Goal: Task Accomplishment & Management: Manage account settings

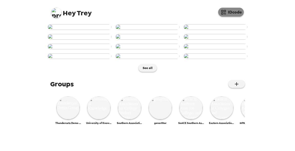
click at [236, 12] on button "IDcode" at bounding box center [231, 12] width 26 height 9
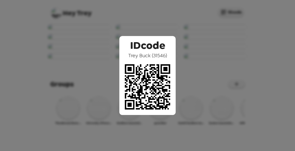
click at [74, 57] on div "IDcode Trey Buck ( 31546 )" at bounding box center [147, 75] width 295 height 151
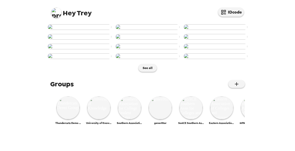
click at [97, 30] on img at bounding box center [80, 27] width 64 height 6
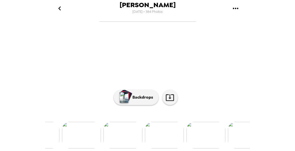
scroll to position [21, 0]
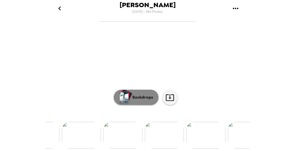
click at [145, 101] on p "Backdrops" at bounding box center [141, 98] width 23 height 6
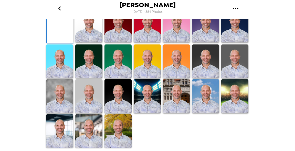
scroll to position [53, 0]
click at [62, 6] on icon "go back" at bounding box center [60, 8] width 8 height 8
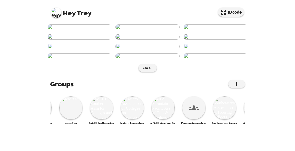
scroll to position [0, 90]
click at [100, 120] on img at bounding box center [101, 108] width 23 height 23
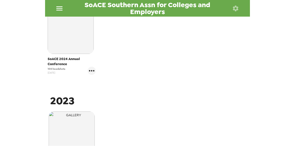
scroll to position [164, 0]
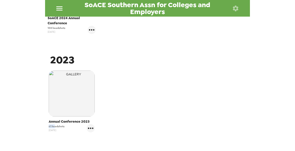
drag, startPoint x: 55, startPoint y: 128, endPoint x: 40, endPoint y: 128, distance: 14.9
click at [36, 126] on div "SoACE Southern Assn for Colleges and Employers Photos People Products ​ 2024 So…" at bounding box center [147, 75] width 295 height 151
click at [58, 128] on span "61 headshots" at bounding box center [57, 127] width 16 height 4
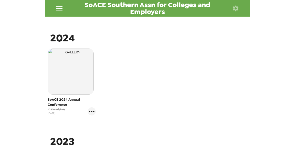
scroll to position [82, 0]
drag, startPoint x: 54, startPoint y: 111, endPoint x: 36, endPoint y: 110, distance: 18.8
click at [36, 110] on div "SoACE Southern Assn for Colleges and Employers Photos People Products ​ 2024 So…" at bounding box center [147, 75] width 295 height 151
click at [59, 111] on span "108 headshots" at bounding box center [57, 110] width 18 height 4
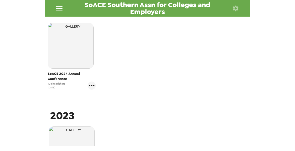
scroll to position [123, 0]
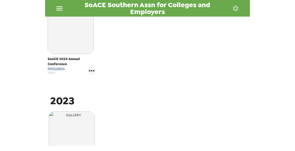
drag, startPoint x: 65, startPoint y: 69, endPoint x: 38, endPoint y: 69, distance: 26.1
click at [38, 69] on div "SoACE Southern Assn for Colleges and Employers Photos People Products ​ 2024 So…" at bounding box center [147, 75] width 295 height 151
click at [52, 67] on span "108 headshots" at bounding box center [57, 69] width 18 height 4
click at [90, 71] on icon "gallery menu" at bounding box center [92, 71] width 8 height 8
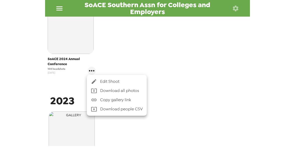
click at [155, 47] on div at bounding box center [147, 75] width 295 height 151
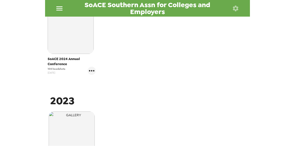
scroll to position [82, 0]
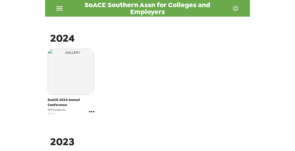
click at [94, 113] on icon "gallery menu" at bounding box center [92, 112] width 8 height 8
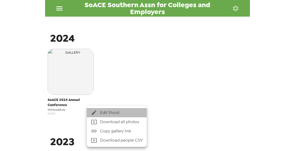
click at [108, 113] on span "Edit Shoot" at bounding box center [121, 113] width 43 height 6
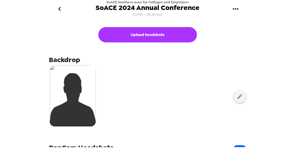
scroll to position [62, 0]
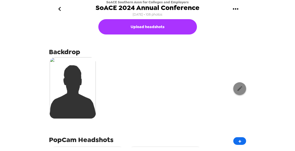
click at [241, 91] on button "button" at bounding box center [239, 89] width 13 height 13
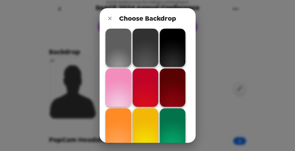
scroll to position [0, 0]
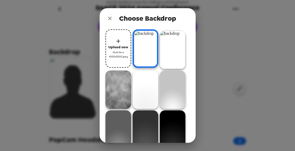
click at [110, 18] on icon "close" at bounding box center [110, 18] width 6 height 6
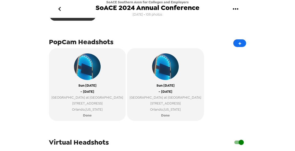
scroll to position [164, 0]
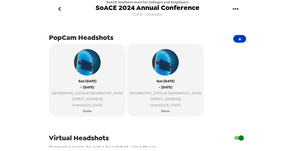
click at [237, 40] on button "+" at bounding box center [239, 39] width 13 height 8
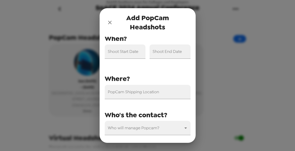
scroll to position [0, 0]
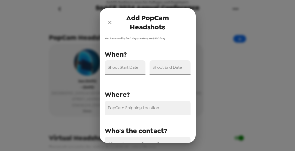
click at [111, 21] on icon "close" at bounding box center [110, 23] width 4 height 4
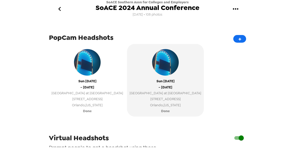
click at [104, 90] on div "Sun 12/8/24 - Tue 12/10/24 Loews Royal Pacific Resort at Universal Orlando 6300…" at bounding box center [88, 78] width 72 height 62
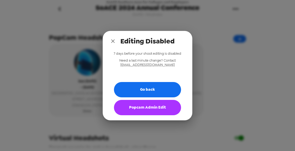
click at [137, 107] on button "Popcam Admin Edit" at bounding box center [147, 107] width 67 height 15
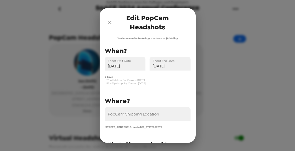
scroll to position [21, 0]
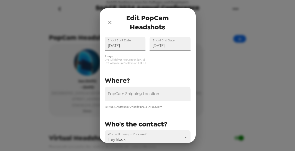
drag, startPoint x: 104, startPoint y: 58, endPoint x: 146, endPoint y: 58, distance: 41.8
click at [146, 59] on div "3 days UPS will deliver PopCam on 12/7/24 UPS will pick up PopCam on 12/11/24" at bounding box center [146, 58] width 90 height 14
drag, startPoint x: 106, startPoint y: 63, endPoint x: 148, endPoint y: 65, distance: 42.1
click at [148, 65] on div "PopCam Shipping Location 6300 Hollywood Way Orlando Florida , 32819 Shoot Start…" at bounding box center [146, 98] width 90 height 146
click at [146, 63] on span "UPS will pick up PopCam on 12/11/24" at bounding box center [148, 63] width 86 height 3
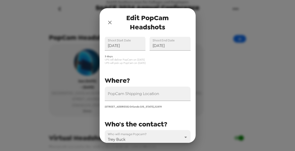
drag, startPoint x: 147, startPoint y: 63, endPoint x: 139, endPoint y: 63, distance: 8.5
click at [139, 63] on span "UPS will pick up PopCam on 12/11/24" at bounding box center [148, 63] width 86 height 3
click at [136, 63] on span "UPS will pick up PopCam on 12/11/24" at bounding box center [148, 63] width 86 height 3
click at [115, 23] on span "Edit PopCam Headshots" at bounding box center [147, 22] width 65 height 18
click at [109, 21] on icon "close" at bounding box center [110, 22] width 6 height 6
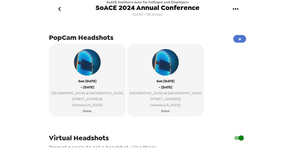
click at [236, 38] on button "+" at bounding box center [239, 39] width 13 height 8
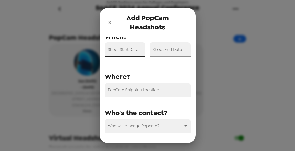
scroll to position [0, 0]
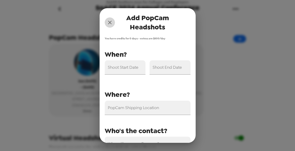
click at [111, 25] on icon "close" at bounding box center [110, 22] width 6 height 6
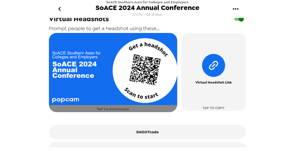
scroll to position [298, 0]
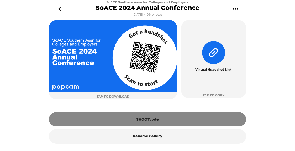
click at [144, 120] on button "SHOOTcode" at bounding box center [147, 120] width 197 height 14
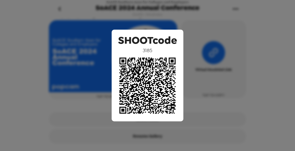
click at [18, 90] on div "SHOOTcode 3185" at bounding box center [147, 75] width 295 height 151
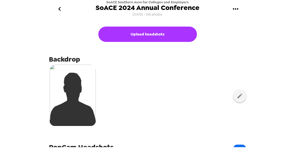
scroll to position [32, 0]
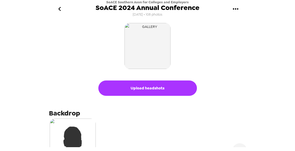
click at [58, 8] on icon "go back" at bounding box center [60, 9] width 8 height 8
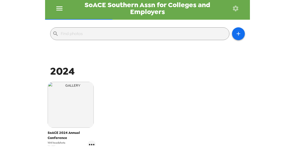
scroll to position [41, 0]
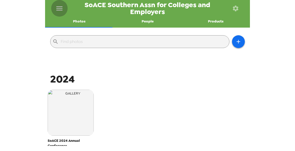
click at [59, 7] on icon "menu" at bounding box center [59, 8] width 8 height 8
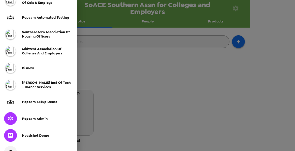
scroll to position [144, 0]
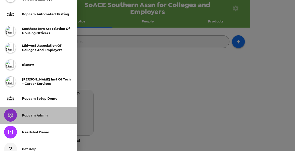
click at [47, 117] on div "Popcam Admin" at bounding box center [47, 116] width 51 height 4
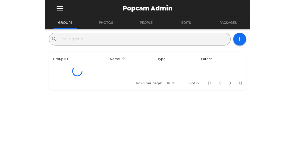
click at [109, 41] on input "text" at bounding box center [143, 39] width 169 height 8
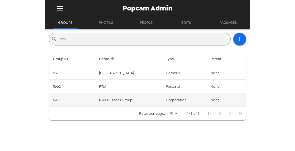
type input "rtm"
click at [131, 98] on td "RTM Business Group" at bounding box center [128, 101] width 67 height 14
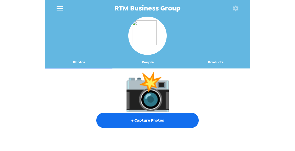
click at [153, 62] on button "People" at bounding box center [148, 62] width 68 height 12
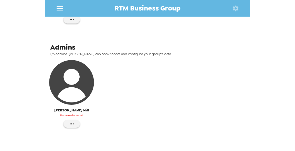
scroll to position [178, 0]
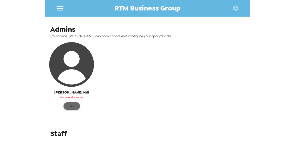
click at [72, 103] on icon "button" at bounding box center [72, 106] width 6 height 6
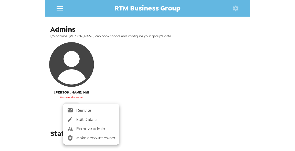
click at [87, 109] on span "Reinvite" at bounding box center [95, 111] width 39 height 6
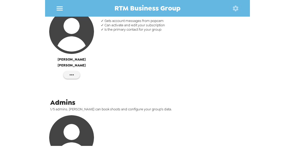
scroll to position [21, 0]
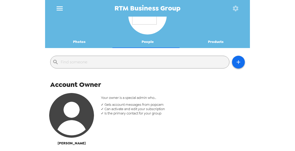
click at [79, 40] on button "Photos" at bounding box center [79, 42] width 68 height 12
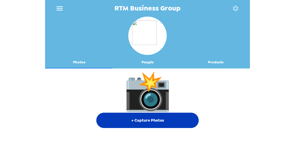
click at [139, 119] on button "+ Capture Photos" at bounding box center [147, 120] width 103 height 15
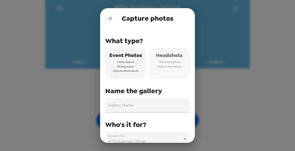
click at [177, 58] on span "Headshots" at bounding box center [169, 55] width 27 height 9
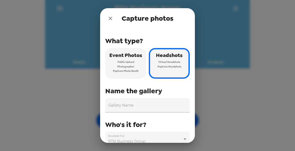
drag, startPoint x: 107, startPoint y: 16, endPoint x: 120, endPoint y: 39, distance: 26.3
click at [107, 16] on icon "close" at bounding box center [110, 18] width 6 height 6
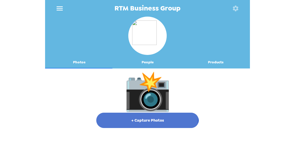
click at [129, 118] on button "+ Capture Photos" at bounding box center [147, 120] width 103 height 15
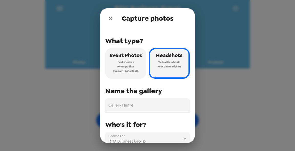
click at [126, 64] on span "Public Upload" at bounding box center [126, 62] width 17 height 5
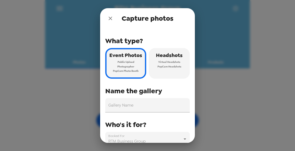
click at [165, 63] on span "Virtual Headshots" at bounding box center [169, 62] width 22 height 5
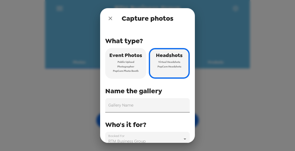
click at [138, 108] on input "Gallery Name" at bounding box center [147, 105] width 85 height 14
drag, startPoint x: 152, startPoint y: 107, endPoint x: 166, endPoint y: 106, distance: 13.6
click at [166, 106] on input "September NSFSECCTE 9/15/25" at bounding box center [147, 105] width 85 height 14
click at [163, 106] on input "September NSFSECCTE 9/15/25" at bounding box center [147, 105] width 85 height 14
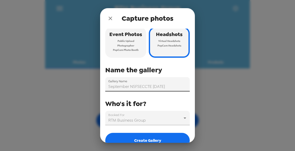
scroll to position [31, 0]
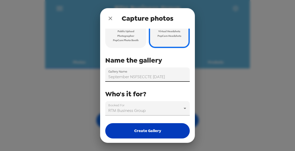
type input "September NSFSECCTE 9/15/25"
click at [142, 132] on button "Create Gallery" at bounding box center [147, 131] width 85 height 15
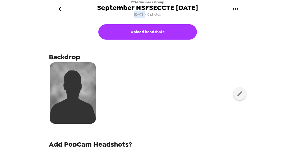
drag, startPoint x: 134, startPoint y: 14, endPoint x: 144, endPoint y: 14, distance: 10.5
click at [145, 14] on div "RTM Business Group September NSFSECCTE 9/15/25 8/20/25 • 0 photos" at bounding box center [147, 9] width 101 height 18
drag, startPoint x: 173, startPoint y: 6, endPoint x: 204, endPoint y: 11, distance: 31.1
click at [204, 11] on div "RTM Business Group September NSFSECCTE 9/15/25 8/20/25 • 0 photos" at bounding box center [147, 9] width 205 height 18
click at [60, 9] on icon "go back" at bounding box center [60, 9] width 8 height 8
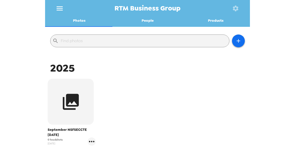
scroll to position [82, 0]
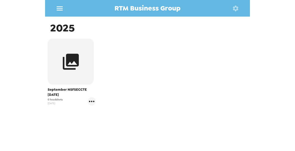
drag, startPoint x: 45, startPoint y: 94, endPoint x: 53, endPoint y: 97, distance: 8.3
click at [63, 95] on div "​ 2025 September NSFSECCTE 9/15/25 0 headshots 8/20/25" at bounding box center [147, 73] width 205 height 168
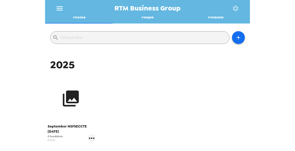
scroll to position [41, 0]
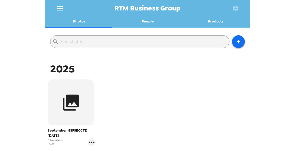
click at [112, 60] on div "​ 2025 September NSFSECCTE 9/15/25 0 headshots 8/20/25" at bounding box center [147, 114] width 205 height 168
click at [92, 142] on icon "gallery menu" at bounding box center [92, 143] width 8 height 8
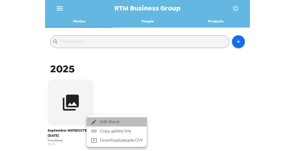
click at [124, 124] on span "Edit Shoot" at bounding box center [121, 122] width 43 height 6
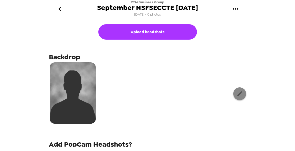
click at [238, 95] on icon "button" at bounding box center [240, 94] width 6 height 6
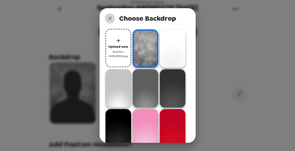
click at [110, 17] on icon "close" at bounding box center [110, 18] width 6 height 6
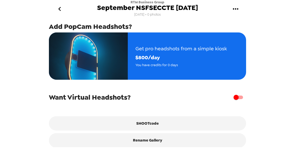
scroll to position [123, 0]
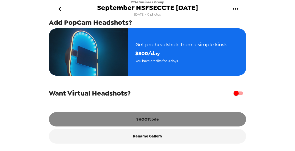
click at [149, 123] on button "SHOOTcode" at bounding box center [147, 120] width 197 height 14
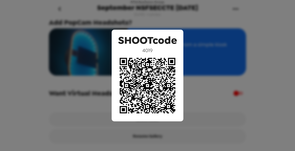
click at [29, 70] on div "SHOOTcode 4019" at bounding box center [147, 75] width 295 height 151
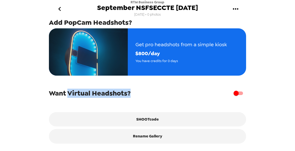
drag, startPoint x: 94, startPoint y: 93, endPoint x: 158, endPoint y: 95, distance: 64.1
click at [158, 95] on div "Want Virtual Headshots?" at bounding box center [147, 94] width 197 height 10
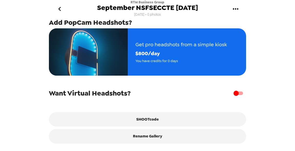
click at [236, 95] on input "checkbox" at bounding box center [236, 94] width 29 height 10
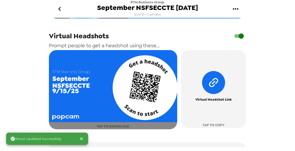
scroll to position [185, 0]
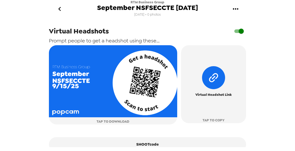
click at [236, 32] on input "checkbox" at bounding box center [241, 31] width 29 height 10
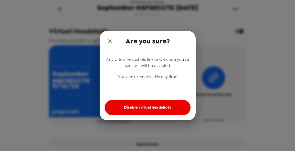
click at [145, 108] on button "Disable virtual headshots" at bounding box center [148, 107] width 86 height 15
checkbox input "false"
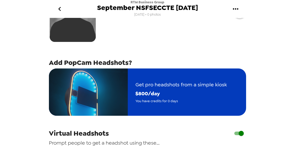
scroll to position [144, 0]
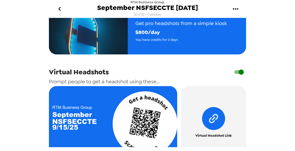
click at [233, 74] on input "checkbox" at bounding box center [241, 72] width 29 height 10
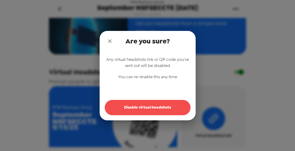
click at [157, 106] on button "Disable virtual headshots" at bounding box center [148, 107] width 86 height 15
checkbox input "false"
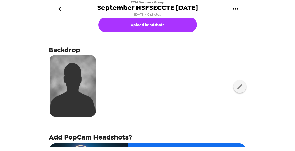
scroll to position [1, 0]
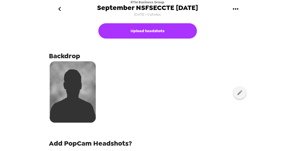
click at [60, 8] on icon "go back" at bounding box center [60, 9] width 8 height 8
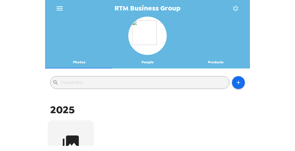
click at [57, 5] on button "menu" at bounding box center [59, 8] width 17 height 17
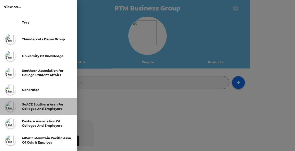
drag, startPoint x: 47, startPoint y: 107, endPoint x: 50, endPoint y: 106, distance: 3.0
click at [47, 107] on span "SoACE Southern Assn for Colleges and Employers" at bounding box center [43, 107] width 42 height 9
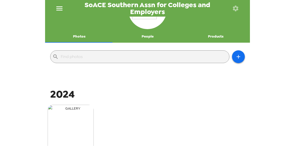
scroll to position [41, 0]
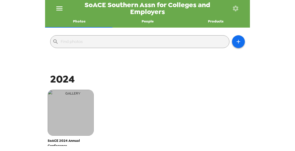
click at [81, 108] on img "button" at bounding box center [71, 113] width 46 height 46
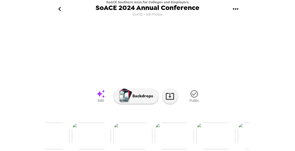
scroll to position [0, 571]
click at [204, 136] on img at bounding box center [199, 136] width 39 height 27
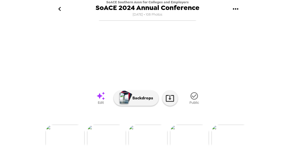
scroll to position [21, 0]
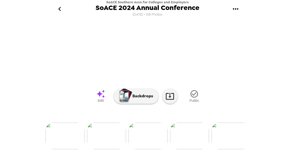
click at [111, 132] on img at bounding box center [106, 136] width 39 height 27
click at [190, 142] on img at bounding box center [189, 136] width 39 height 27
click at [106, 130] on img at bounding box center [110, 136] width 39 height 27
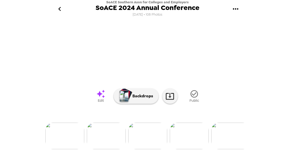
scroll to position [62, 0]
click at [187, 137] on img at bounding box center [189, 136] width 39 height 27
click at [79, 134] on img at bounding box center [83, 136] width 39 height 27
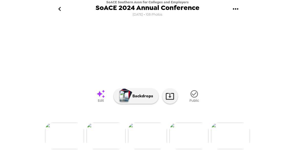
click at [235, 130] on img at bounding box center [230, 136] width 39 height 27
click at [192, 129] on img at bounding box center [189, 136] width 39 height 27
click at [67, 134] on img at bounding box center [64, 136] width 39 height 27
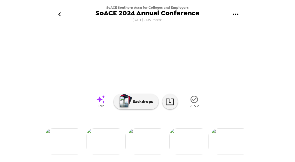
scroll to position [13, 0]
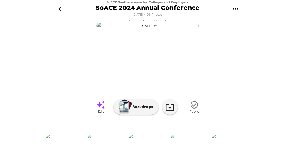
click at [58, 12] on icon "go back" at bounding box center [60, 9] width 8 height 8
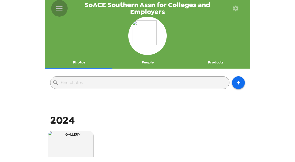
click at [59, 7] on icon "menu" at bounding box center [59, 8] width 8 height 8
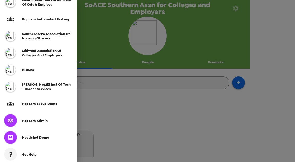
scroll to position [144, 0]
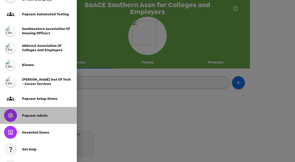
click at [43, 118] on div "Popcam Admin" at bounding box center [38, 115] width 77 height 17
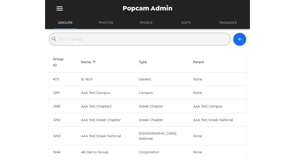
click at [144, 42] on input "text" at bounding box center [143, 39] width 169 height 8
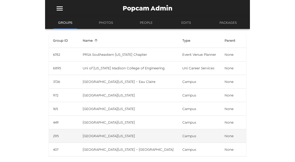
scroll to position [41, 0]
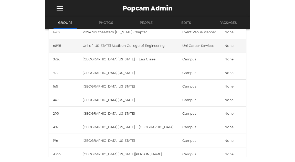
type input "wisconsin"
click at [138, 46] on td "Uni of Wisconsin Madison College of Engineering" at bounding box center [129, 46] width 100 height 14
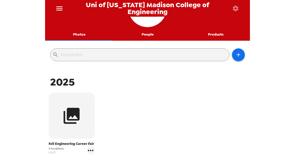
scroll to position [21, 0]
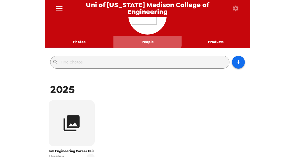
click at [144, 37] on button "People" at bounding box center [148, 42] width 68 height 12
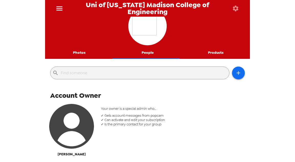
scroll to position [0, 0]
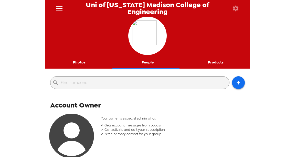
click at [79, 66] on button "Photos" at bounding box center [79, 62] width 68 height 12
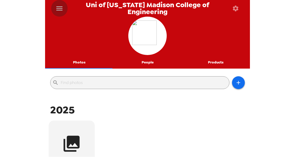
click at [63, 8] on icon "menu" at bounding box center [59, 8] width 8 height 8
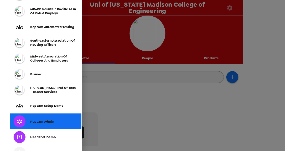
scroll to position [164, 0]
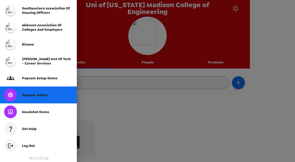
click at [37, 99] on div "Popcam Admin" at bounding box center [38, 95] width 77 height 17
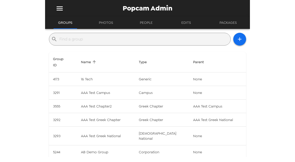
click at [98, 38] on input "text" at bounding box center [143, 39] width 169 height 8
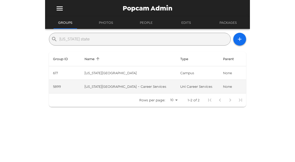
type input "washington state"
click at [167, 87] on td "Washington State University - Career Services" at bounding box center [128, 87] width 96 height 14
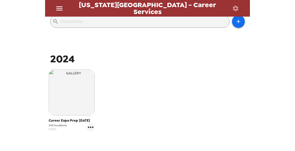
scroll to position [82, 0]
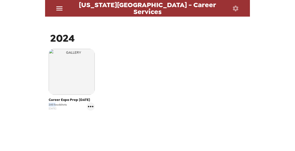
drag, startPoint x: 55, startPoint y: 105, endPoint x: 55, endPoint y: 99, distance: 6.2
click at [40, 103] on div "Washington State University - Career Services Photos People Products ​ 2024 Car…" at bounding box center [147, 75] width 295 height 151
click at [53, 106] on span "240 headshots" at bounding box center [58, 105] width 18 height 4
click at [153, 91] on div "Career Expo Prep 1/30/25 240 headshots 12/18/24" at bounding box center [147, 84] width 202 height 72
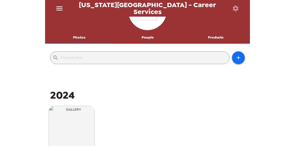
scroll to position [21, 0]
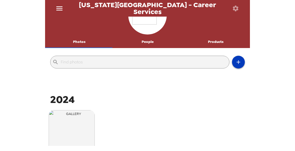
click at [233, 59] on button "button" at bounding box center [238, 62] width 13 height 13
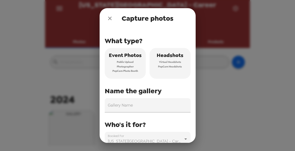
click at [169, 59] on span "Headshots" at bounding box center [170, 55] width 27 height 9
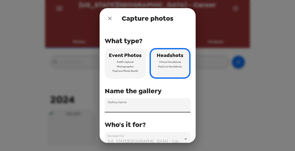
click at [148, 108] on input "Gallery Name" at bounding box center [148, 105] width 86 height 14
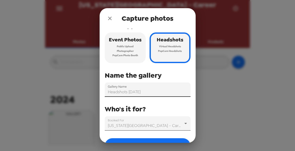
scroll to position [31, 0]
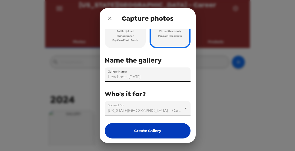
type input "Headshots 9/4/25"
click at [166, 132] on button "Create Gallery" at bounding box center [148, 131] width 86 height 15
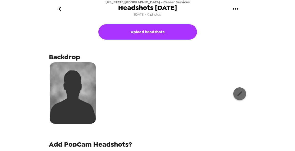
click at [237, 92] on icon "button" at bounding box center [240, 94] width 6 height 6
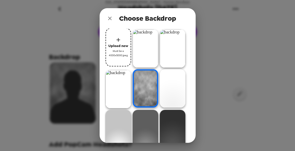
click at [147, 51] on img at bounding box center [146, 48] width 26 height 38
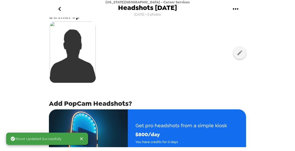
scroll to position [62, 0]
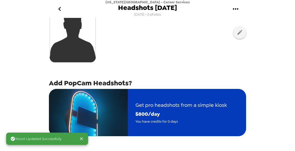
click at [143, 110] on span "$ 800 /day" at bounding box center [181, 114] width 91 height 9
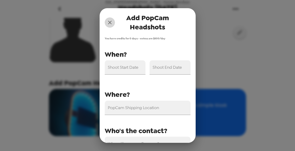
click at [110, 23] on icon "close" at bounding box center [110, 22] width 6 height 6
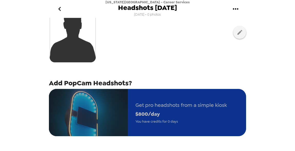
click at [163, 121] on span "You have credits for 0 days" at bounding box center [181, 122] width 91 height 6
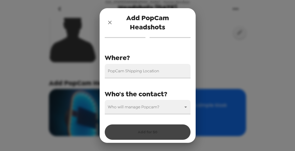
scroll to position [38, 0]
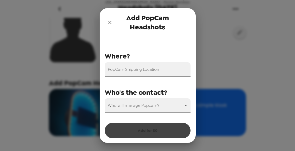
click at [110, 22] on icon "close" at bounding box center [110, 23] width 4 height 4
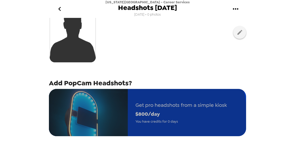
click at [144, 116] on span "$ 800 /day" at bounding box center [181, 114] width 91 height 9
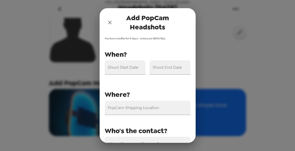
click at [110, 22] on icon "close" at bounding box center [110, 23] width 4 height 4
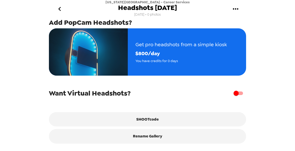
scroll to position [124, 0]
click at [235, 95] on input "checkbox" at bounding box center [236, 94] width 29 height 10
checkbox input "true"
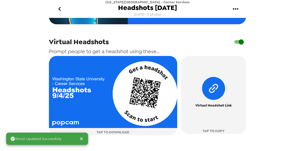
scroll to position [186, 0]
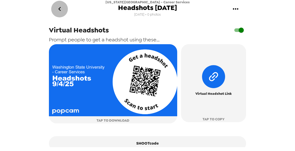
click at [57, 3] on button "go back" at bounding box center [59, 9] width 17 height 17
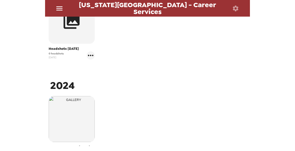
scroll to position [164, 0]
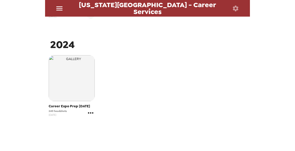
click at [91, 113] on icon "gallery menu" at bounding box center [91, 113] width 8 height 8
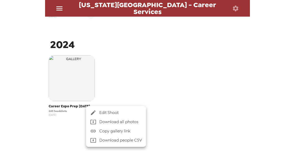
click at [105, 113] on span "Edit Shoot" at bounding box center [120, 113] width 43 height 6
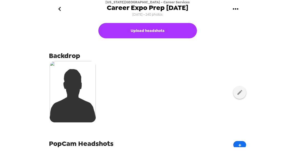
scroll to position [21, 0]
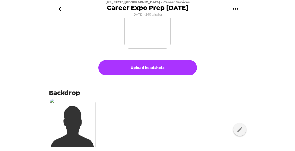
click at [150, 32] on img "button" at bounding box center [148, 26] width 46 height 46
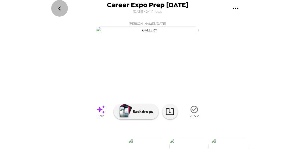
click at [63, 7] on icon "go back" at bounding box center [60, 8] width 8 height 8
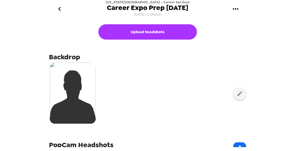
click at [59, 6] on icon "go back" at bounding box center [60, 9] width 8 height 8
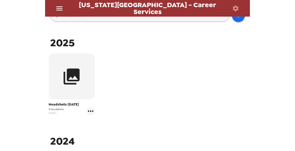
scroll to position [82, 0]
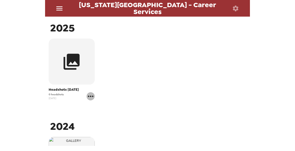
click at [92, 97] on icon "gallery menu" at bounding box center [90, 96] width 5 height 1
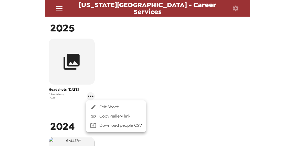
click at [101, 105] on span "Edit Shoot" at bounding box center [120, 107] width 43 height 6
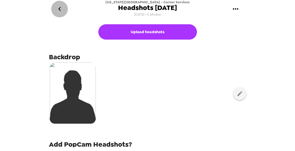
click at [61, 11] on icon "go back" at bounding box center [60, 9] width 8 height 8
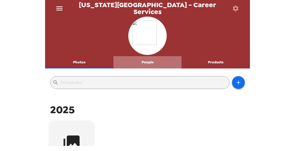
click at [149, 67] on button "People" at bounding box center [148, 62] width 68 height 12
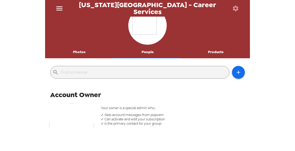
scroll to position [9, 0]
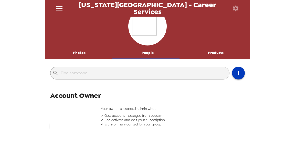
click at [236, 75] on icon "button" at bounding box center [239, 73] width 6 height 6
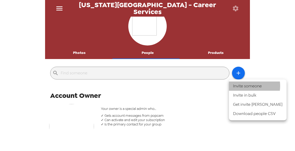
click at [247, 86] on li "Invite someone" at bounding box center [258, 86] width 58 height 9
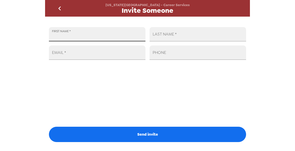
drag, startPoint x: 127, startPoint y: 38, endPoint x: 172, endPoint y: 5, distance: 56.0
click at [127, 38] on input "FIRST NAME   *" at bounding box center [97, 34] width 97 height 14
type input "[GEOGRAPHIC_DATA]"
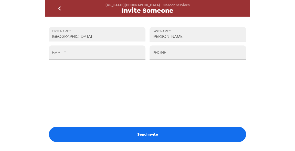
type input "[PERSON_NAME]"
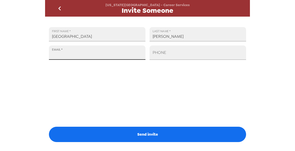
paste input "[EMAIL_ADDRESS][DOMAIN_NAME]"
type input "[EMAIL_ADDRESS][DOMAIN_NAME]"
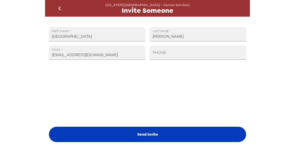
click at [151, 129] on button "Send invite" at bounding box center [147, 134] width 197 height 15
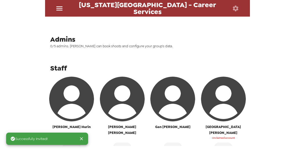
scroll to position [178, 0]
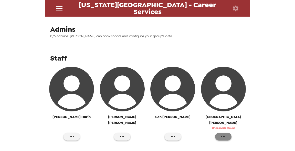
click at [223, 134] on icon "button" at bounding box center [223, 137] width 6 height 6
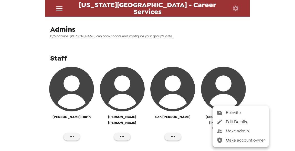
click at [226, 133] on span "Make admin" at bounding box center [245, 131] width 39 height 6
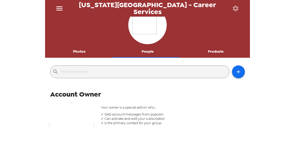
scroll to position [0, 0]
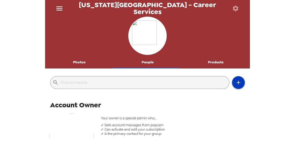
click at [237, 86] on icon "button" at bounding box center [239, 83] width 6 height 6
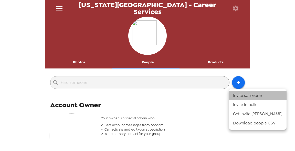
click at [258, 98] on li "Invite someone" at bounding box center [258, 95] width 58 height 9
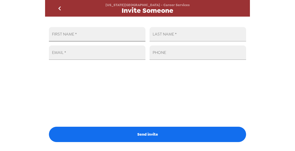
click at [125, 37] on input "FIRST NAME   *" at bounding box center [97, 34] width 97 height 14
type input "Hunter"
type input "Woltering"
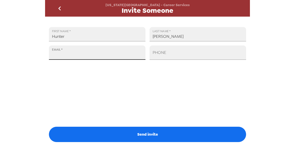
paste input "william.woltering@wsu.edu"
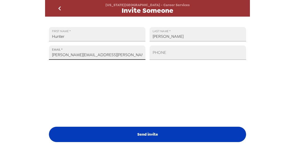
type input "william.woltering@wsu.edu"
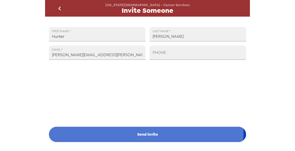
click at [133, 134] on button "Send invite" at bounding box center [147, 134] width 197 height 15
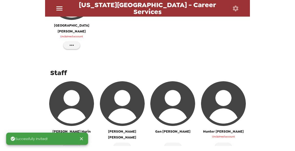
scroll to position [254, 0]
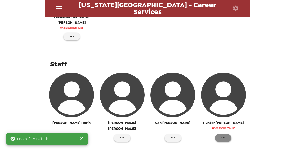
click at [221, 135] on icon "button" at bounding box center [223, 138] width 6 height 6
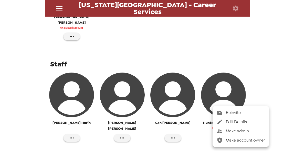
click at [229, 133] on span "Make admin" at bounding box center [245, 131] width 39 height 6
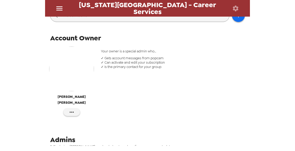
scroll to position [3, 0]
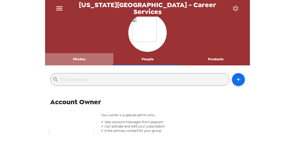
click at [73, 55] on button "Photos" at bounding box center [79, 59] width 68 height 12
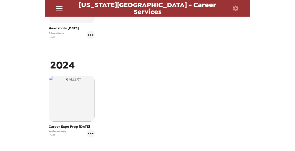
scroll to position [103, 0]
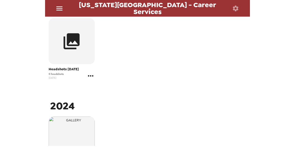
click at [94, 79] on icon "gallery menu" at bounding box center [91, 76] width 8 height 8
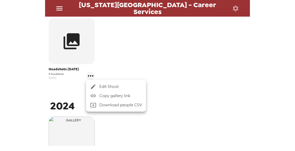
drag, startPoint x: 202, startPoint y: 91, endPoint x: 201, endPoint y: 95, distance: 4.2
click at [202, 91] on div at bounding box center [147, 75] width 295 height 151
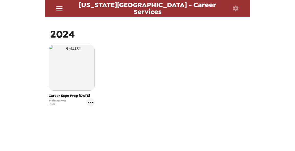
scroll to position [176, 0]
click at [88, 101] on icon "gallery menu" at bounding box center [90, 101] width 5 height 1
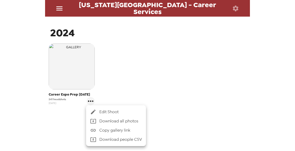
click at [120, 89] on div at bounding box center [147, 75] width 295 height 151
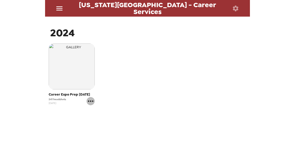
click at [92, 100] on icon "gallery menu" at bounding box center [91, 101] width 8 height 8
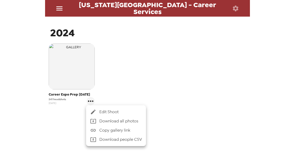
click at [163, 92] on div at bounding box center [147, 75] width 295 height 151
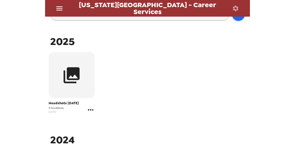
scroll to position [73, 0]
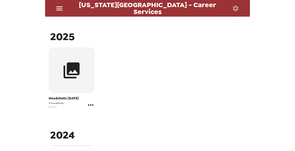
click at [92, 106] on icon "gallery menu" at bounding box center [91, 105] width 8 height 8
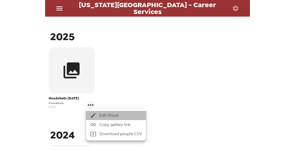
click at [104, 114] on span "Edit Shoot" at bounding box center [120, 116] width 43 height 6
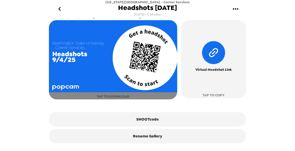
scroll to position [210, 0]
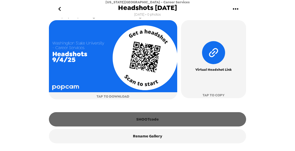
click at [149, 120] on button "SHOOTcode" at bounding box center [147, 120] width 197 height 14
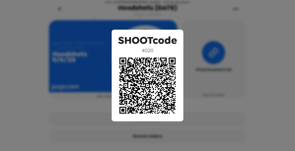
drag, startPoint x: 250, startPoint y: 56, endPoint x: 249, endPoint y: 59, distance: 3.7
click at [250, 56] on div "SHOOTcode 4020" at bounding box center [147, 75] width 295 height 151
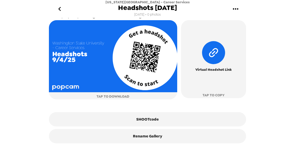
scroll to position [87, 0]
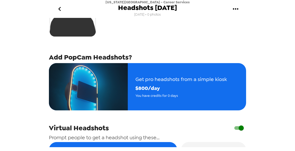
click at [60, 9] on icon "go back" at bounding box center [60, 9] width 8 height 8
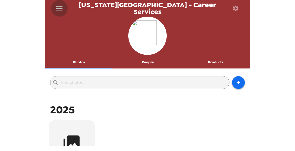
click at [61, 3] on button "menu" at bounding box center [59, 8] width 16 height 17
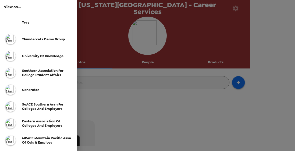
click at [8, 22] on img at bounding box center [10, 22] width 13 height 13
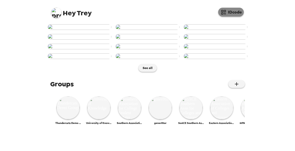
click at [236, 10] on button "IDcode" at bounding box center [231, 12] width 26 height 9
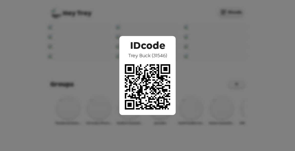
click at [134, 14] on div "IDcode Trey Buck ( 31546 )" at bounding box center [147, 75] width 295 height 151
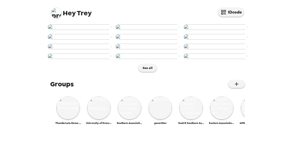
scroll to position [11, 0]
click at [56, 14] on img at bounding box center [56, 13] width 10 height 10
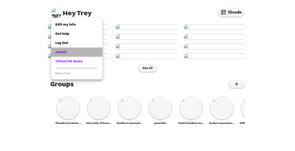
click at [69, 52] on div "Admin" at bounding box center [76, 52] width 43 height 5
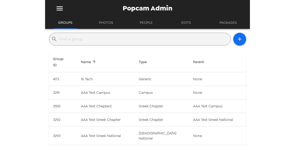
click at [89, 37] on input "text" at bounding box center [143, 39] width 169 height 8
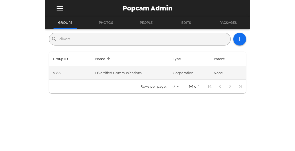
type input "divers"
click at [139, 77] on td "Diversified Communications" at bounding box center [130, 73] width 78 height 14
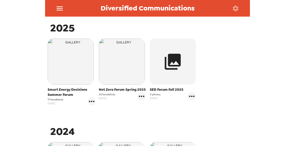
scroll to position [144, 0]
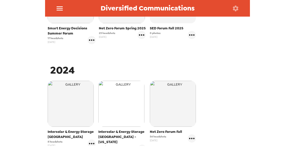
click at [124, 100] on img "button" at bounding box center [121, 104] width 46 height 46
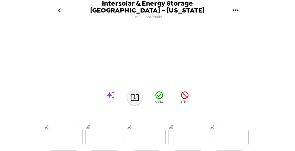
scroll to position [0, 762]
click at [181, 133] on img at bounding box center [174, 137] width 39 height 27
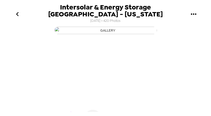
scroll to position [0, 789]
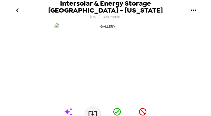
click at [19, 11] on icon "go back" at bounding box center [17, 10] width 8 height 8
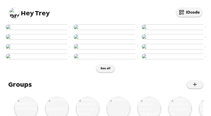
click at [19, 12] on img at bounding box center [14, 13] width 10 height 10
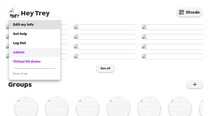
click at [22, 52] on span "Admin" at bounding box center [18, 52] width 11 height 4
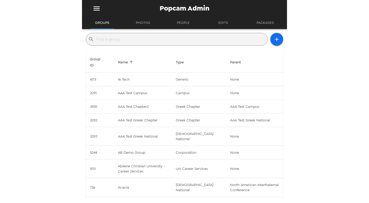
click at [148, 42] on input "text" at bounding box center [180, 39] width 169 height 8
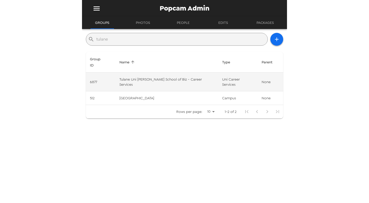
type input "tulane"
click at [187, 74] on td "Tulane Uni [PERSON_NAME] School of Biz - Career Services" at bounding box center [166, 82] width 103 height 19
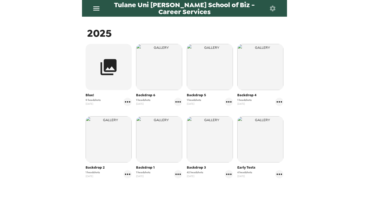
scroll to position [103, 0]
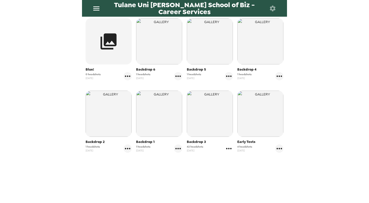
click at [211, 116] on icon "gallery menu" at bounding box center [229, 148] width 8 height 8
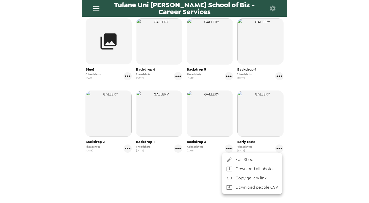
click at [211, 116] on span "Edit Shoot" at bounding box center [257, 159] width 43 height 6
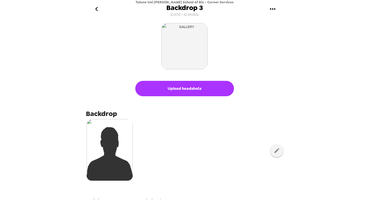
click at [101, 8] on button "go back" at bounding box center [96, 9] width 17 height 17
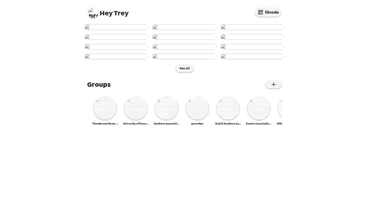
click at [97, 7] on span "Hey Trey" at bounding box center [108, 11] width 40 height 12
click at [92, 13] on img at bounding box center [93, 13] width 10 height 10
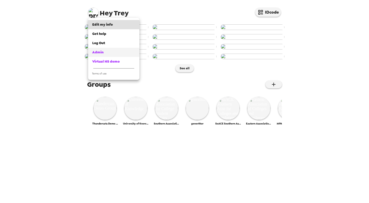
click at [105, 51] on div "Admin" at bounding box center [113, 52] width 43 height 5
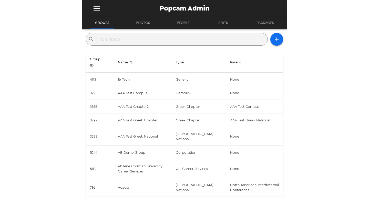
click at [116, 40] on input "text" at bounding box center [180, 39] width 169 height 8
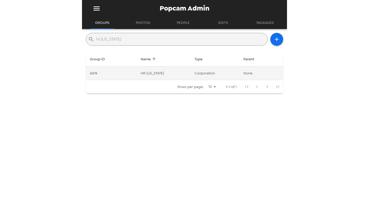
type input "hr [US_STATE]"
click at [152, 71] on td "HR [US_STATE]" at bounding box center [164, 73] width 54 height 14
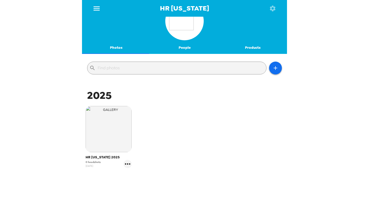
scroll to position [15, 0]
click at [127, 165] on icon "gallery menu" at bounding box center [128, 163] width 8 height 8
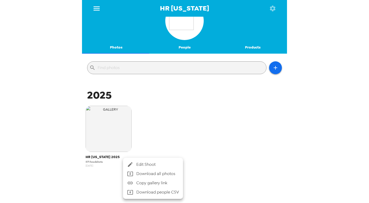
click at [187, 128] on div at bounding box center [184, 101] width 369 height 203
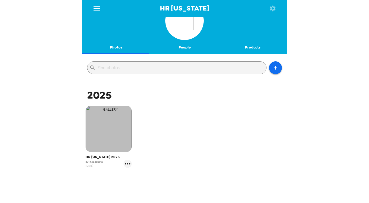
click at [112, 138] on img "button" at bounding box center [109, 129] width 46 height 46
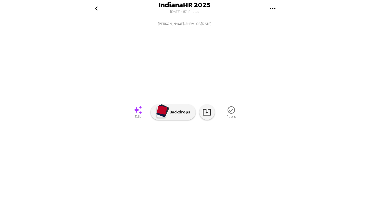
scroll to position [23, 0]
click at [89, 201] on div "IndianaHR 2025 7/7/2025 • 571 Photos Reema Lamichhane, SHRM-CP , 08-20-2025 LaV…" at bounding box center [184, 101] width 205 height 203
click at [274, 14] on button "gallery menu" at bounding box center [272, 8] width 17 height 17
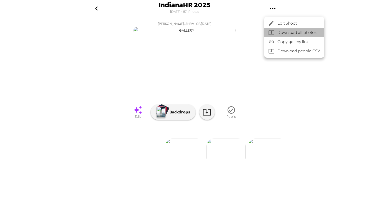
click at [293, 32] on span "Download all photos" at bounding box center [299, 32] width 43 height 6
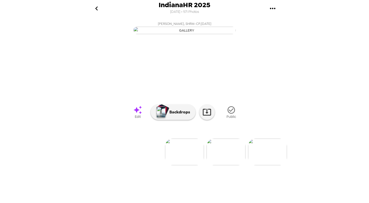
click at [274, 9] on icon "gallery menu" at bounding box center [273, 8] width 8 height 8
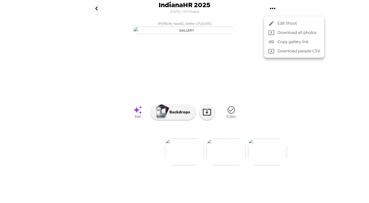
click at [290, 54] on li "Download people CSV" at bounding box center [294, 50] width 60 height 9
click at [306, 73] on div at bounding box center [184, 101] width 369 height 203
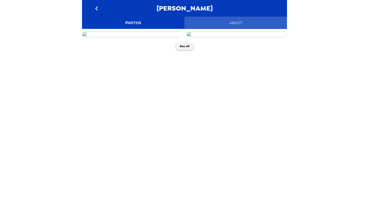
click at [236, 19] on button "About" at bounding box center [236, 23] width 103 height 12
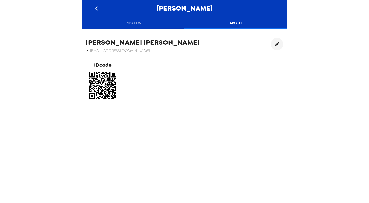
click at [268, 37] on div "[PERSON_NAME] ✓ [EMAIL_ADDRESS][DOMAIN_NAME] IDcode" at bounding box center [184, 70] width 205 height 72
click at [271, 39] on button "edit" at bounding box center [277, 44] width 12 height 12
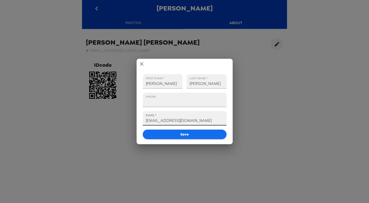
drag, startPoint x: 203, startPoint y: 120, endPoint x: 76, endPoint y: 128, distance: 127.9
click at [76, 128] on div "FIRST NAME   * [PERSON_NAME] LAST NAME   * [PERSON_NAME] PHONE EMAIL   * [EMAIL…" at bounding box center [184, 101] width 369 height 203
type input "[EMAIL_ADDRESS][DOMAIN_NAME]"
click at [186, 135] on button "Save" at bounding box center [185, 133] width 84 height 9
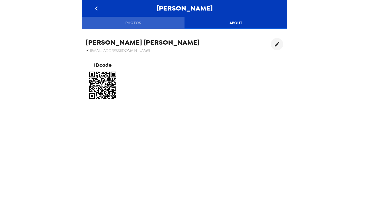
click at [137, 23] on button "Photos" at bounding box center [133, 23] width 103 height 12
